Goal: Information Seeking & Learning: Learn about a topic

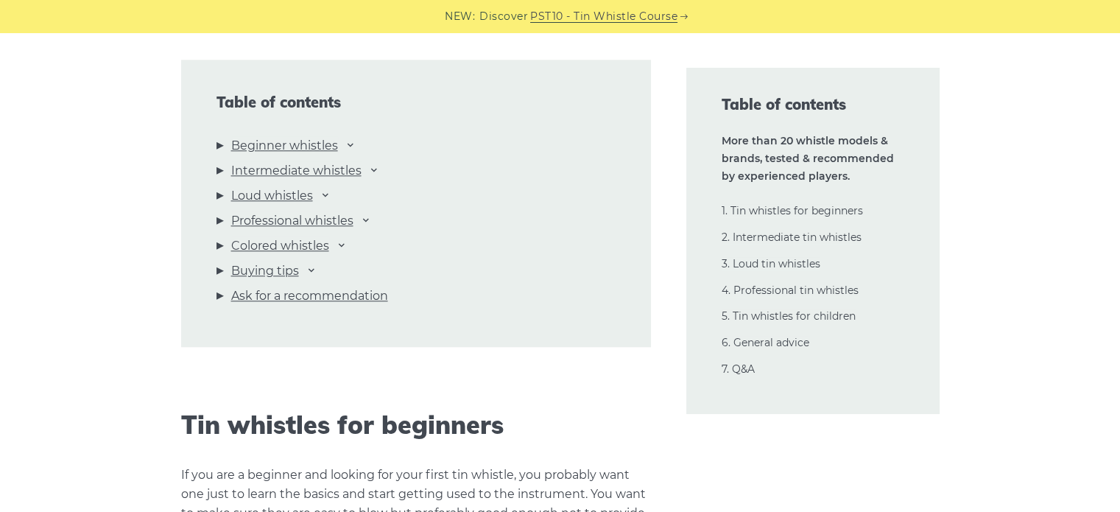
scroll to position [1620, 0]
click at [377, 167] on icon at bounding box center [374, 167] width 12 height 12
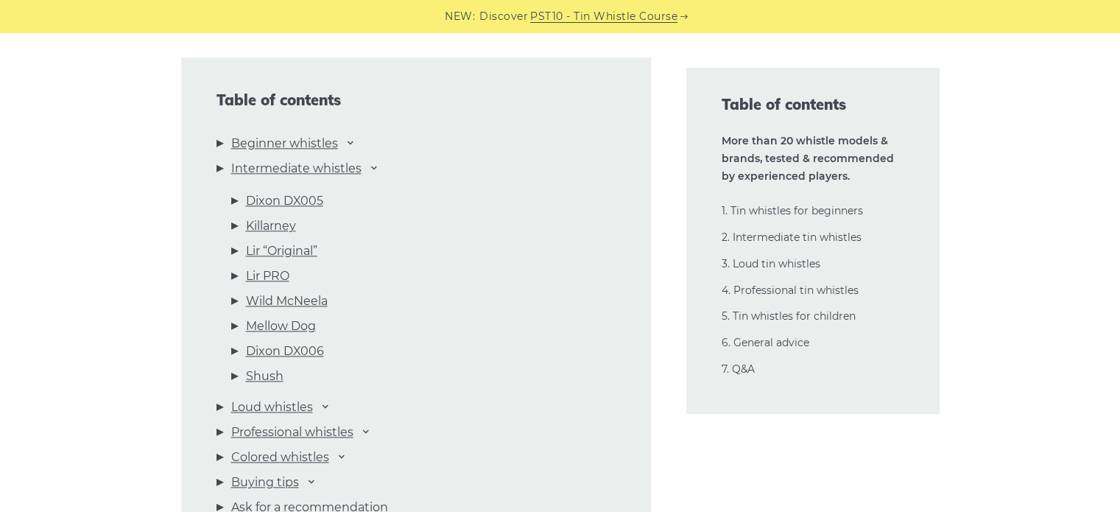
click at [387, 164] on li "Intermediate whistles [PERSON_NAME] DX005 Killarney Lir “Original” Lir PRO Wild…" at bounding box center [416, 275] width 399 height 233
click at [376, 170] on icon at bounding box center [374, 167] width 12 height 12
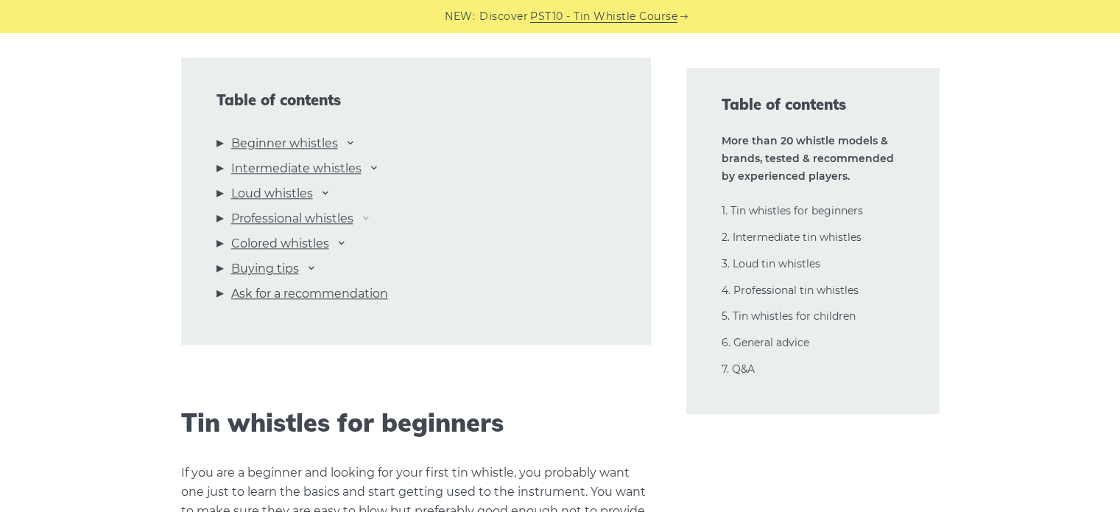
click at [371, 219] on icon at bounding box center [366, 217] width 12 height 12
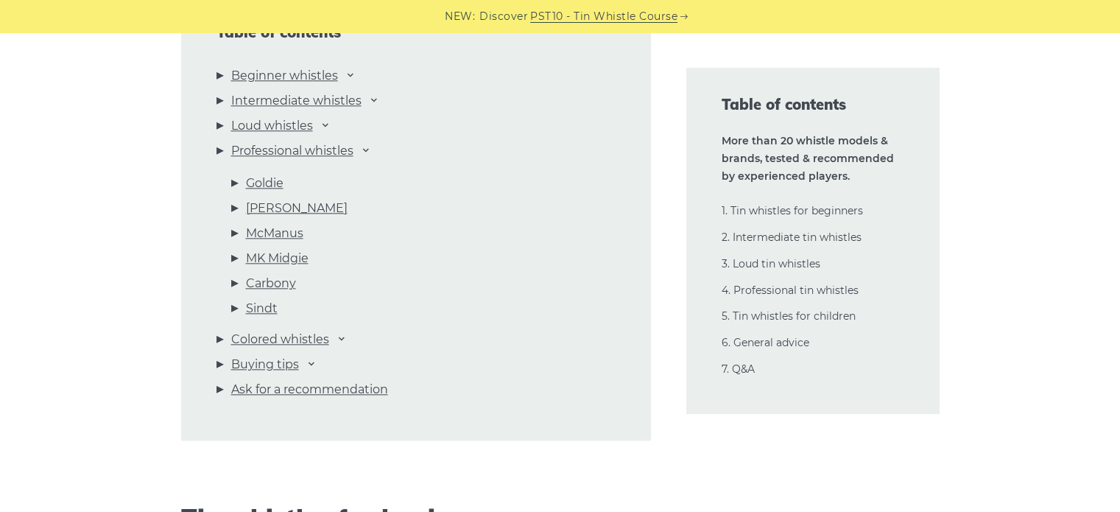
scroll to position [1694, 0]
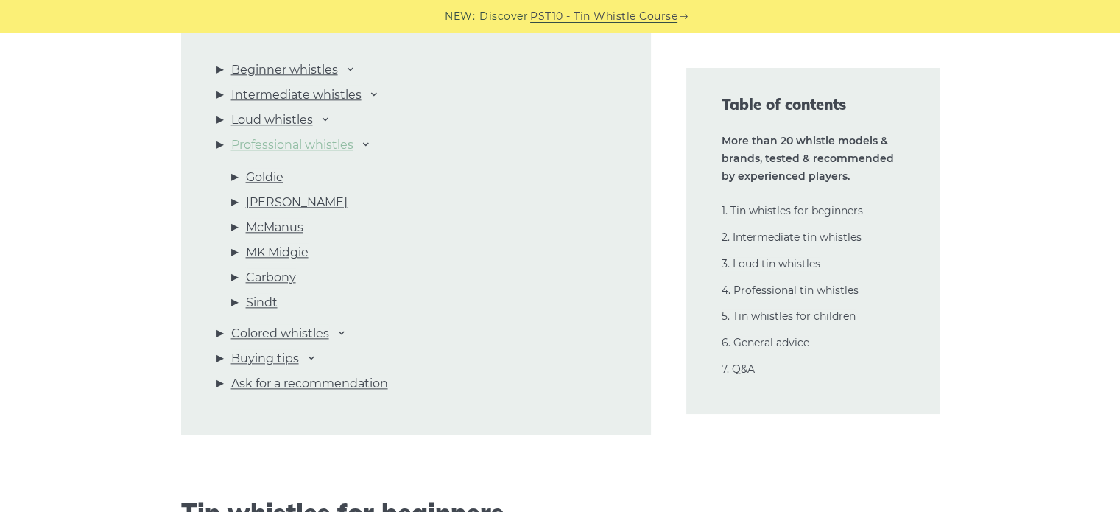
click at [291, 143] on link "Professional whistles" at bounding box center [292, 145] width 122 height 19
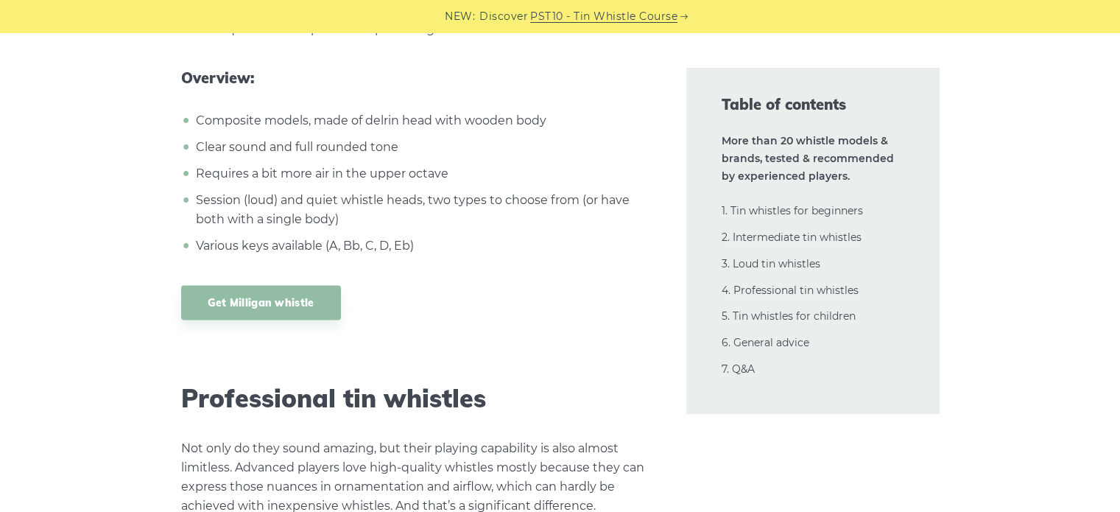
scroll to position [19966, 0]
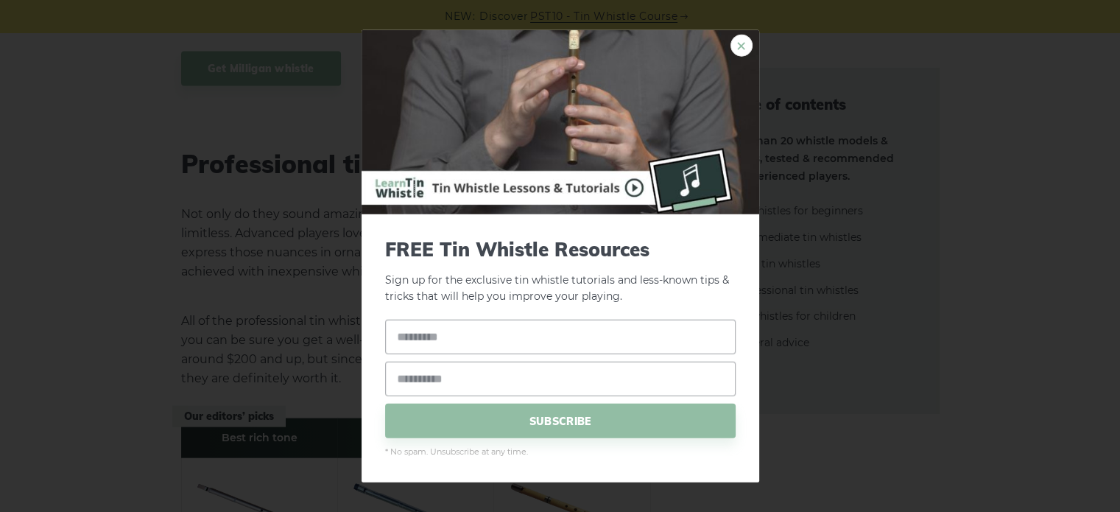
click at [739, 46] on link "×" at bounding box center [742, 45] width 22 height 22
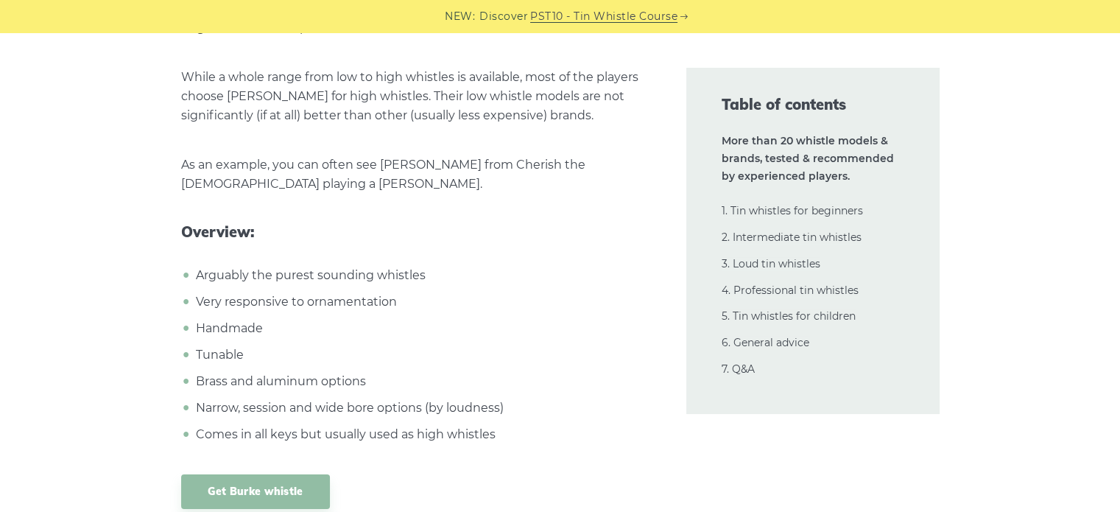
scroll to position [22176, 0]
click at [273, 474] on link "Get Burke whistle" at bounding box center [255, 491] width 149 height 35
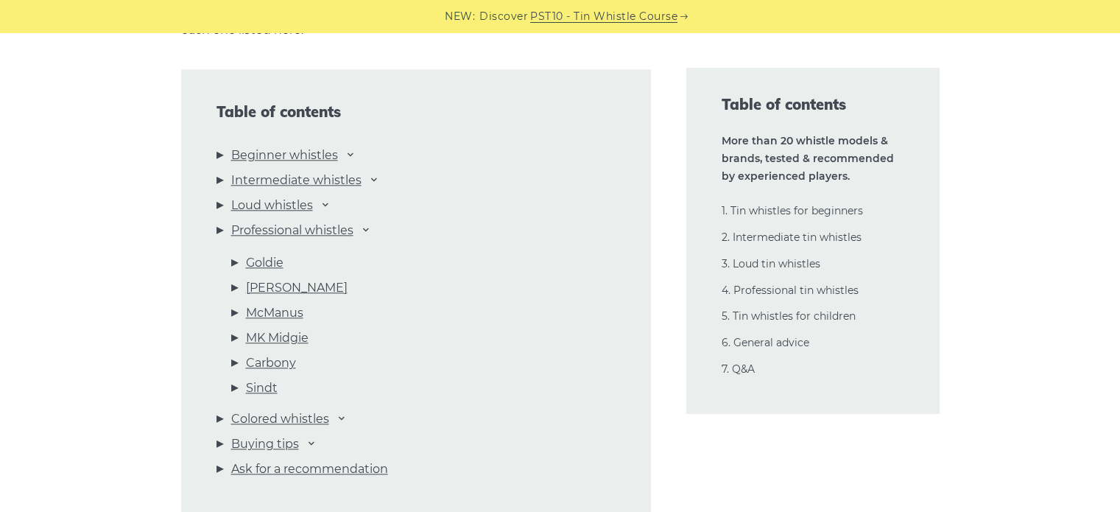
scroll to position [1699, 0]
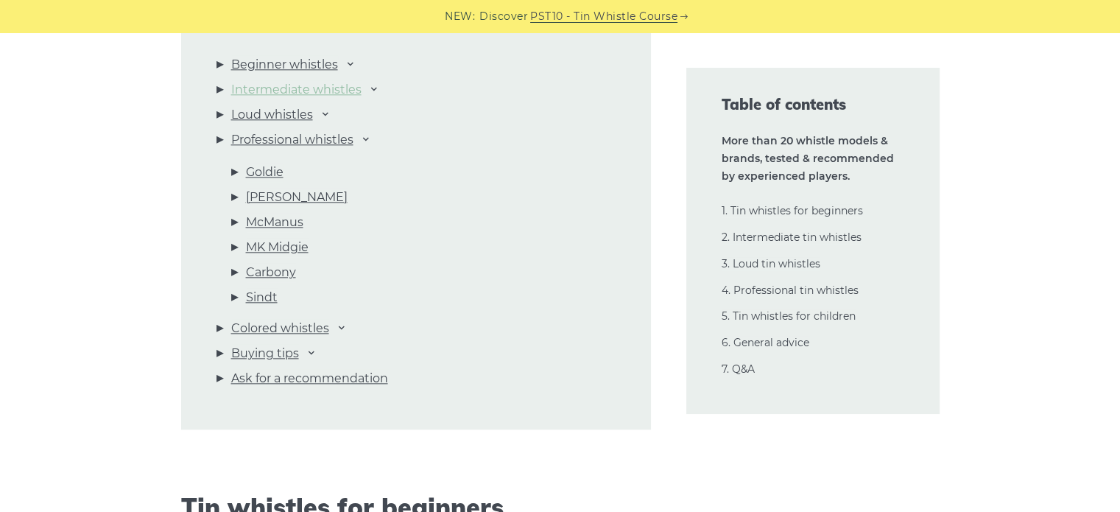
click at [279, 91] on link "Intermediate whistles" at bounding box center [296, 89] width 130 height 19
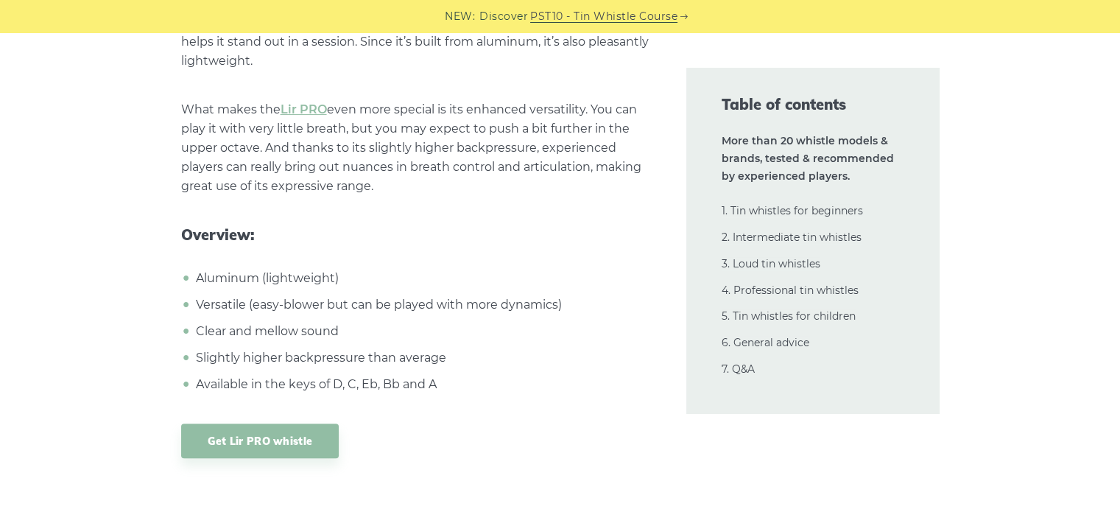
scroll to position [11567, 0]
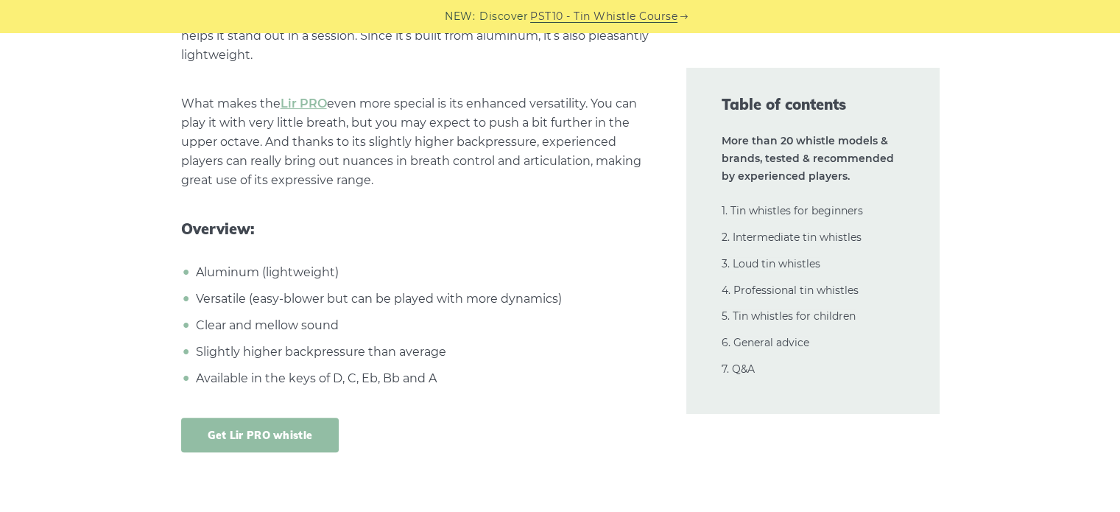
click at [263, 418] on link "Get Lir PRO whistle" at bounding box center [260, 435] width 158 height 35
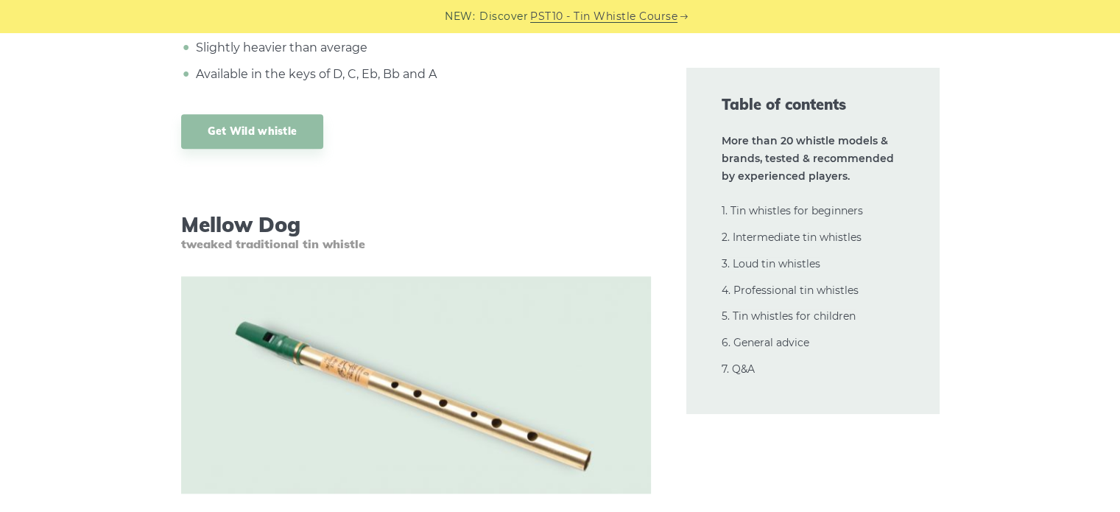
scroll to position [12377, 0]
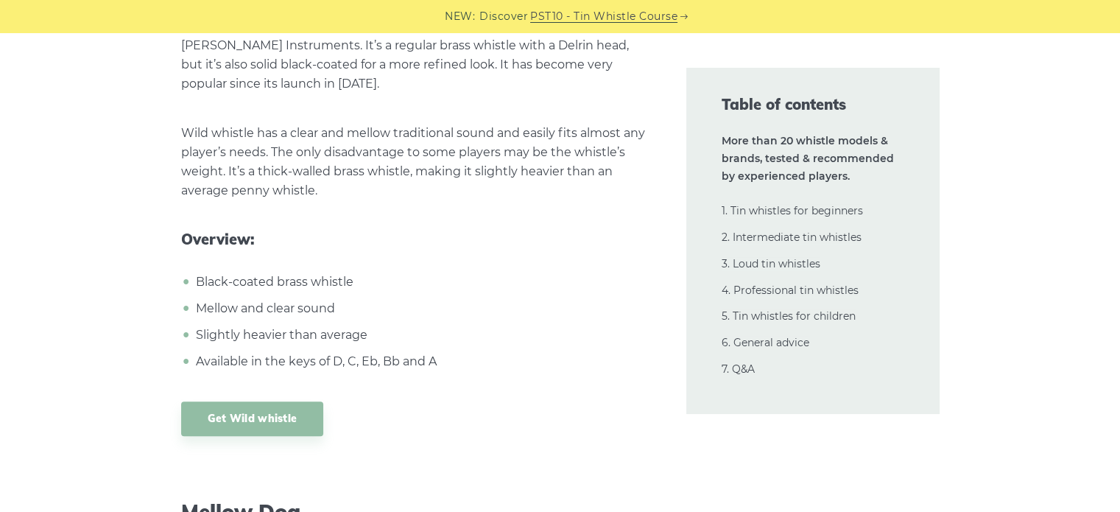
click at [740, 362] on li "7. Q&A" at bounding box center [813, 370] width 183 height 18
click at [740, 367] on link "7. Q&A" at bounding box center [738, 368] width 33 height 13
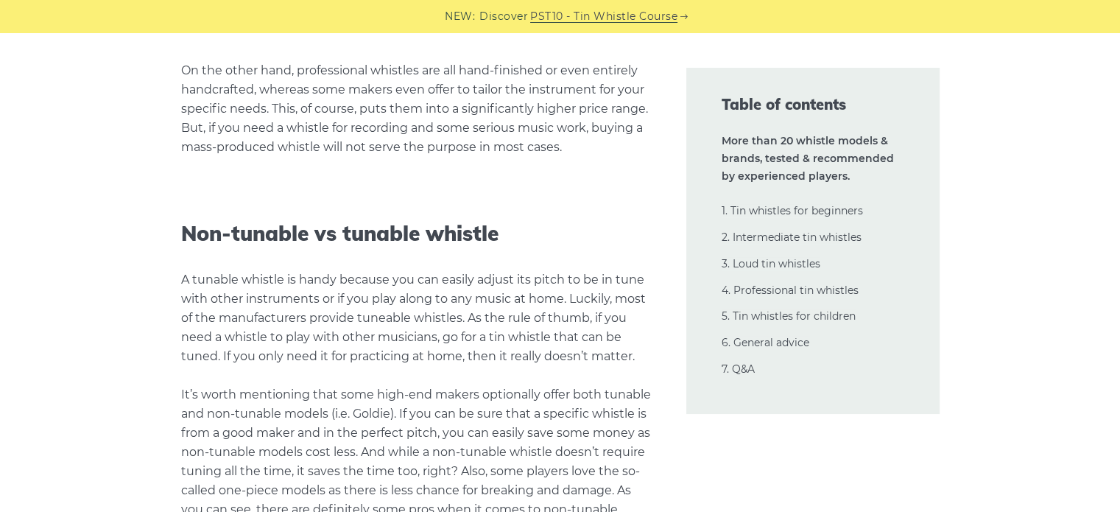
scroll to position [30797, 0]
